Goal: Transaction & Acquisition: Purchase product/service

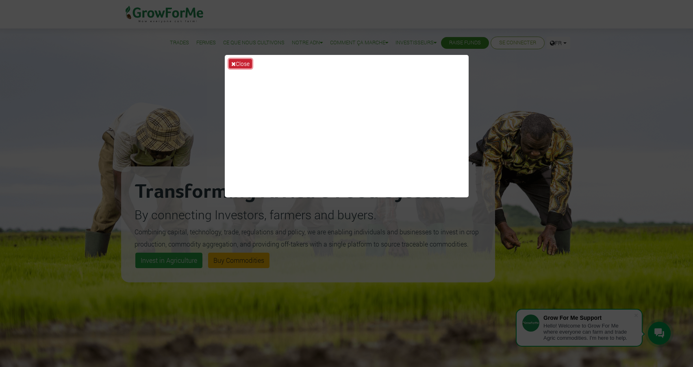
click at [237, 63] on button "Close" at bounding box center [240, 63] width 23 height 9
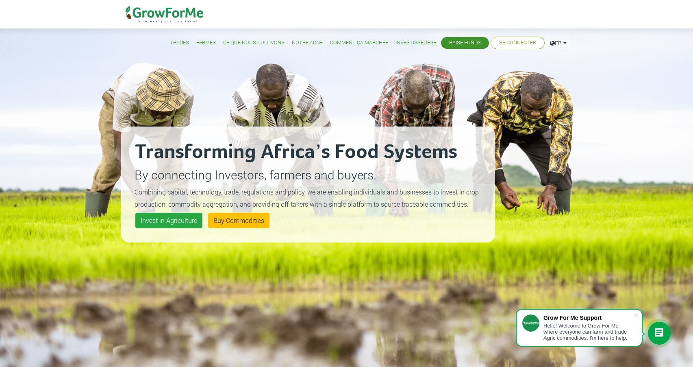
scroll to position [27, 0]
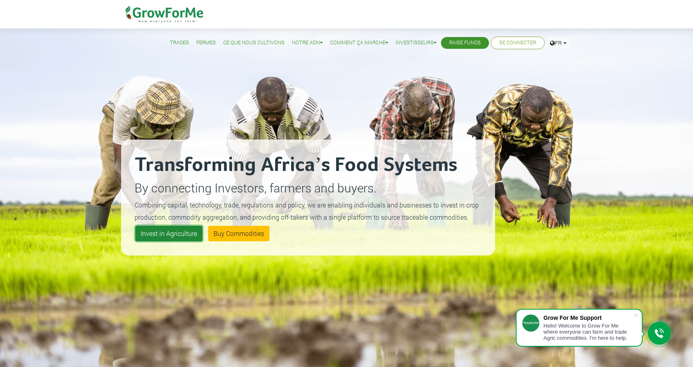
click at [184, 234] on link "Invest in Agriculture" at bounding box center [168, 233] width 67 height 15
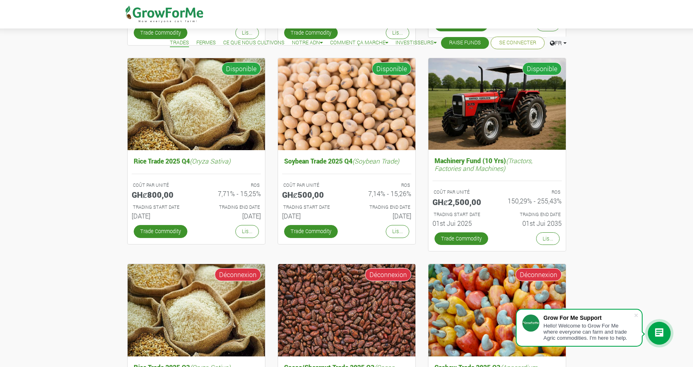
scroll to position [257, 0]
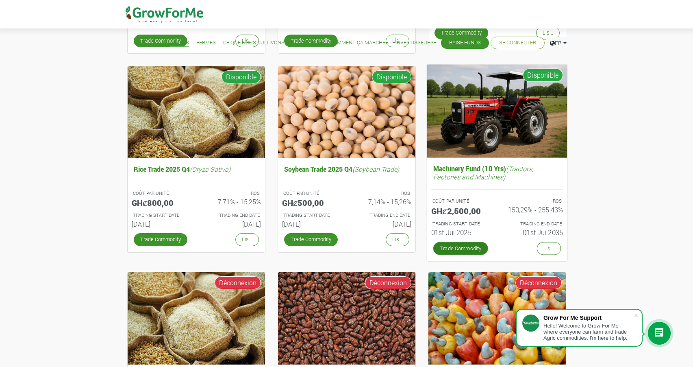
click at [454, 249] on link "Trade Commodity" at bounding box center [460, 248] width 55 height 13
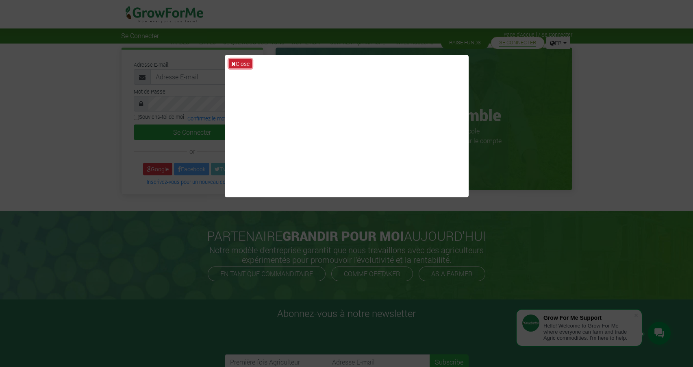
click at [240, 63] on button "Close" at bounding box center [240, 63] width 23 height 9
